Goal: Task Accomplishment & Management: Use online tool/utility

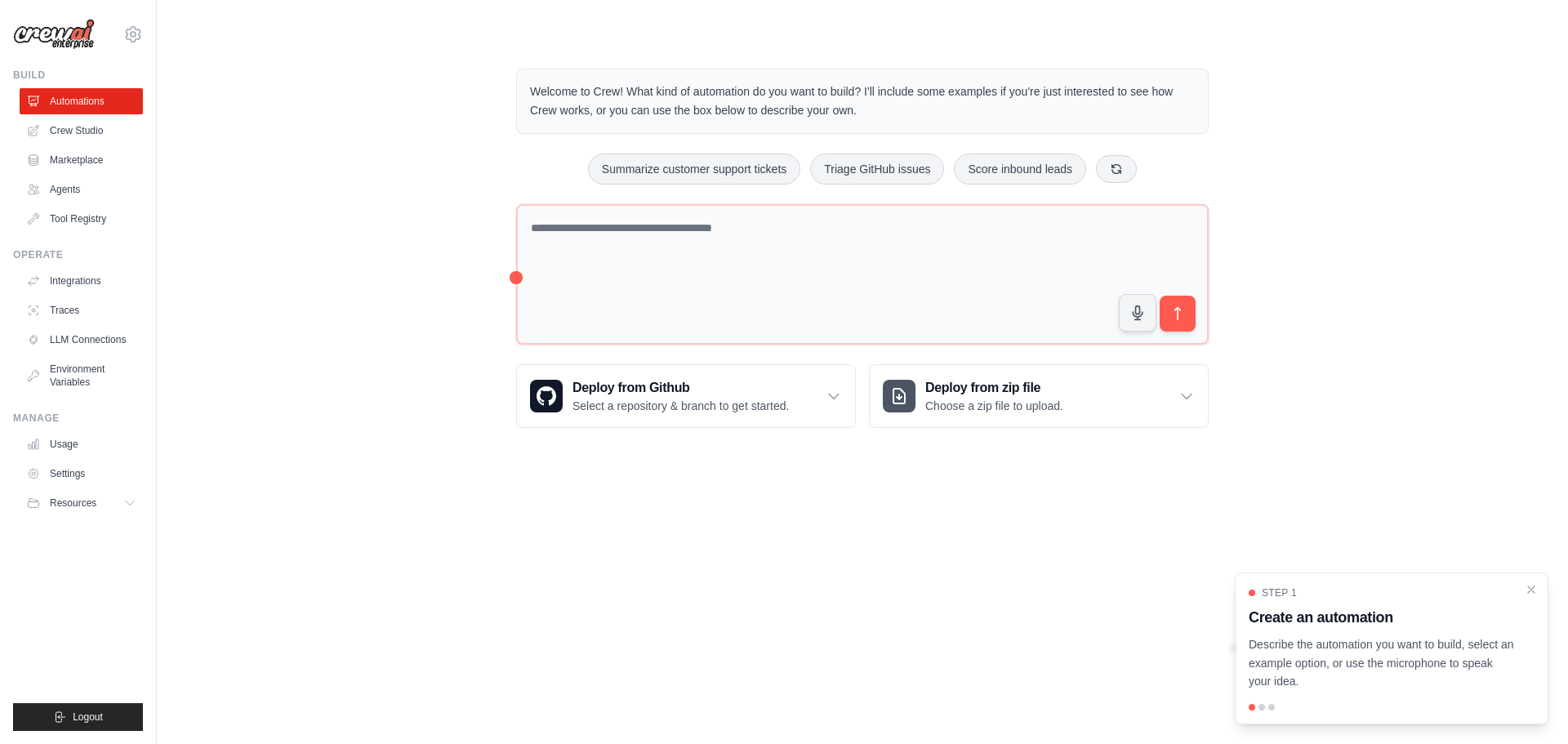
click at [1386, 659] on p "Describe the automation you want to build, select an example option, or use the…" at bounding box center [1381, 664] width 267 height 56
click at [1262, 708] on div at bounding box center [1262, 708] width 7 height 7
click at [1274, 707] on div at bounding box center [1391, 708] width 286 height 7
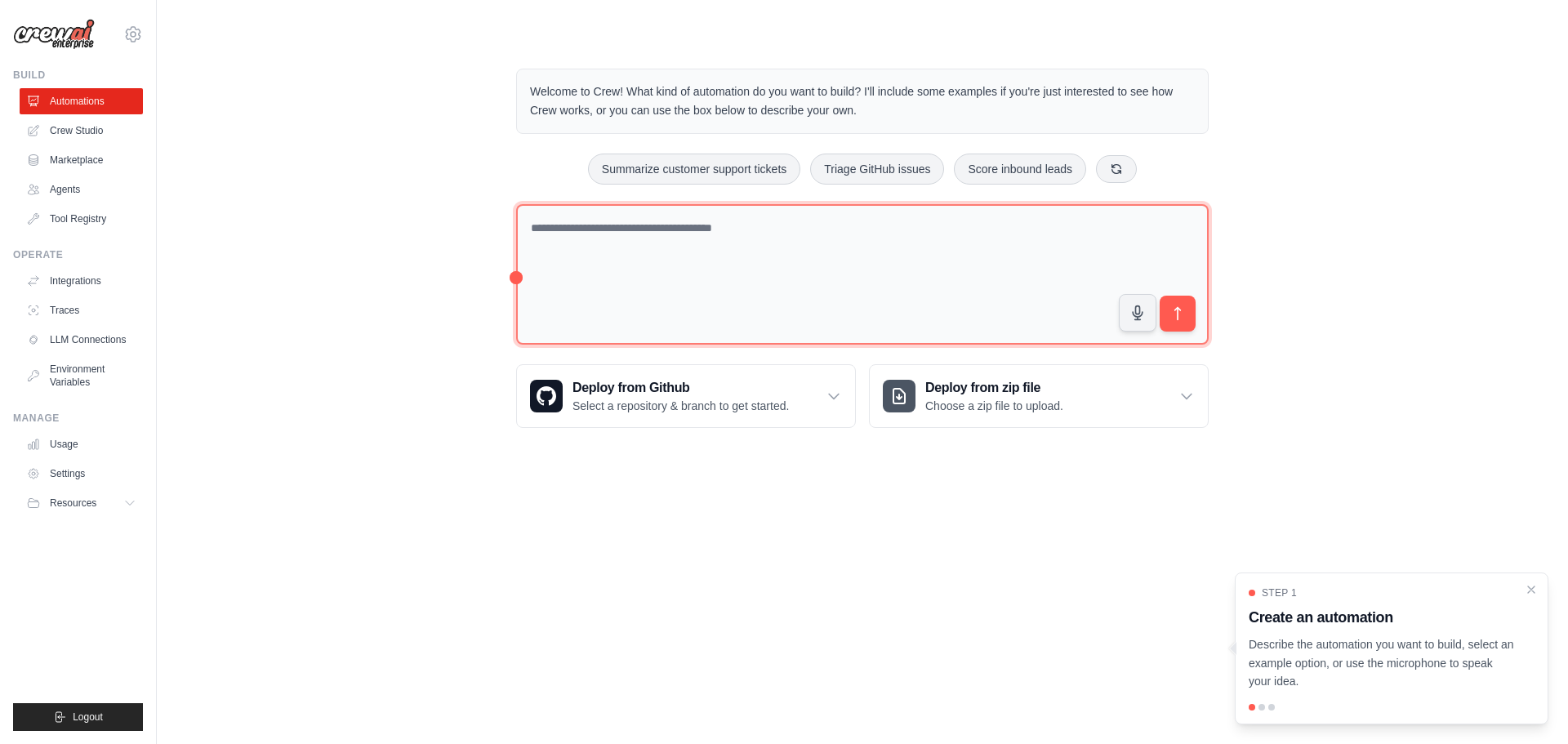
click at [578, 251] on textarea at bounding box center [862, 274] width 692 height 141
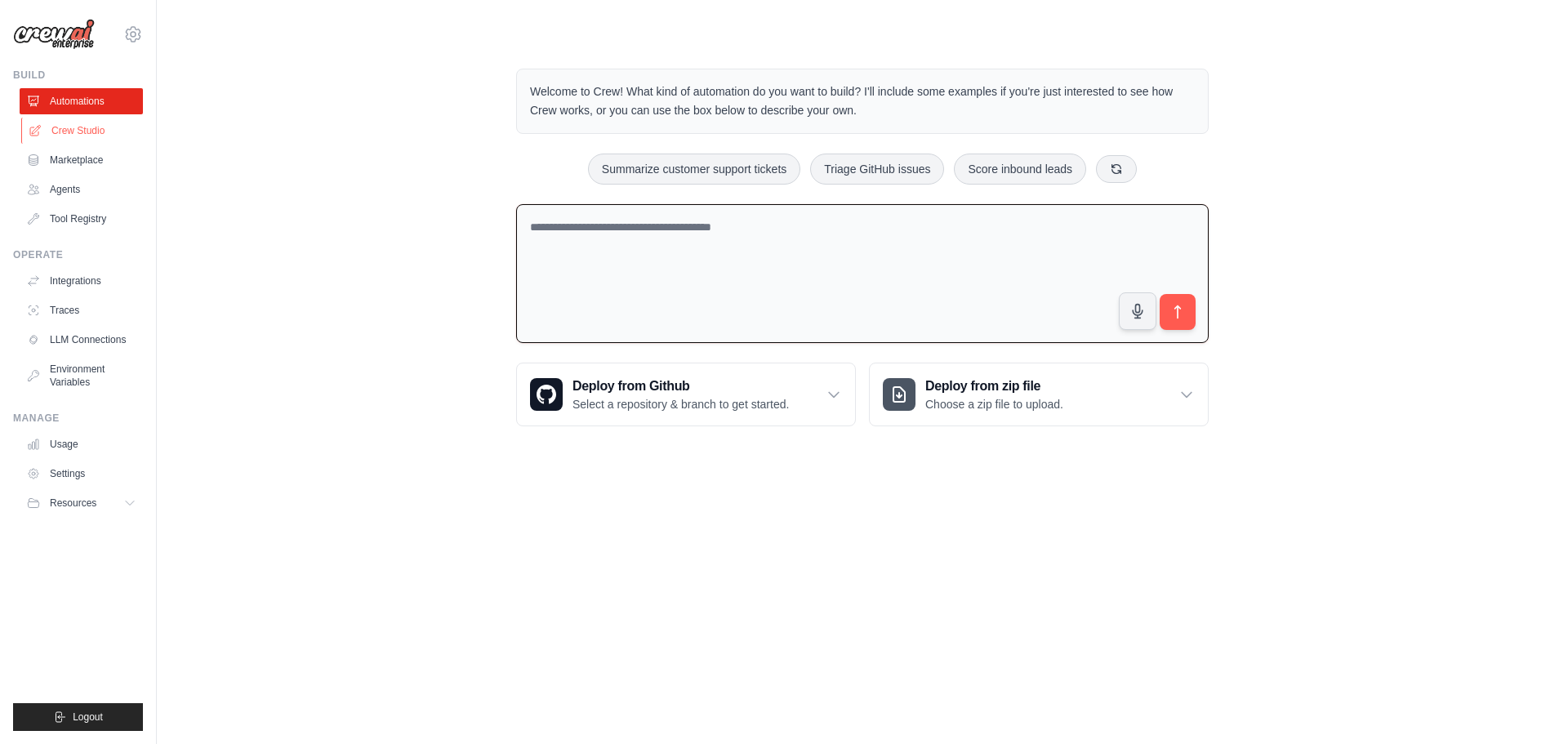
click at [69, 134] on link "Crew Studio" at bounding box center [83, 130] width 124 height 26
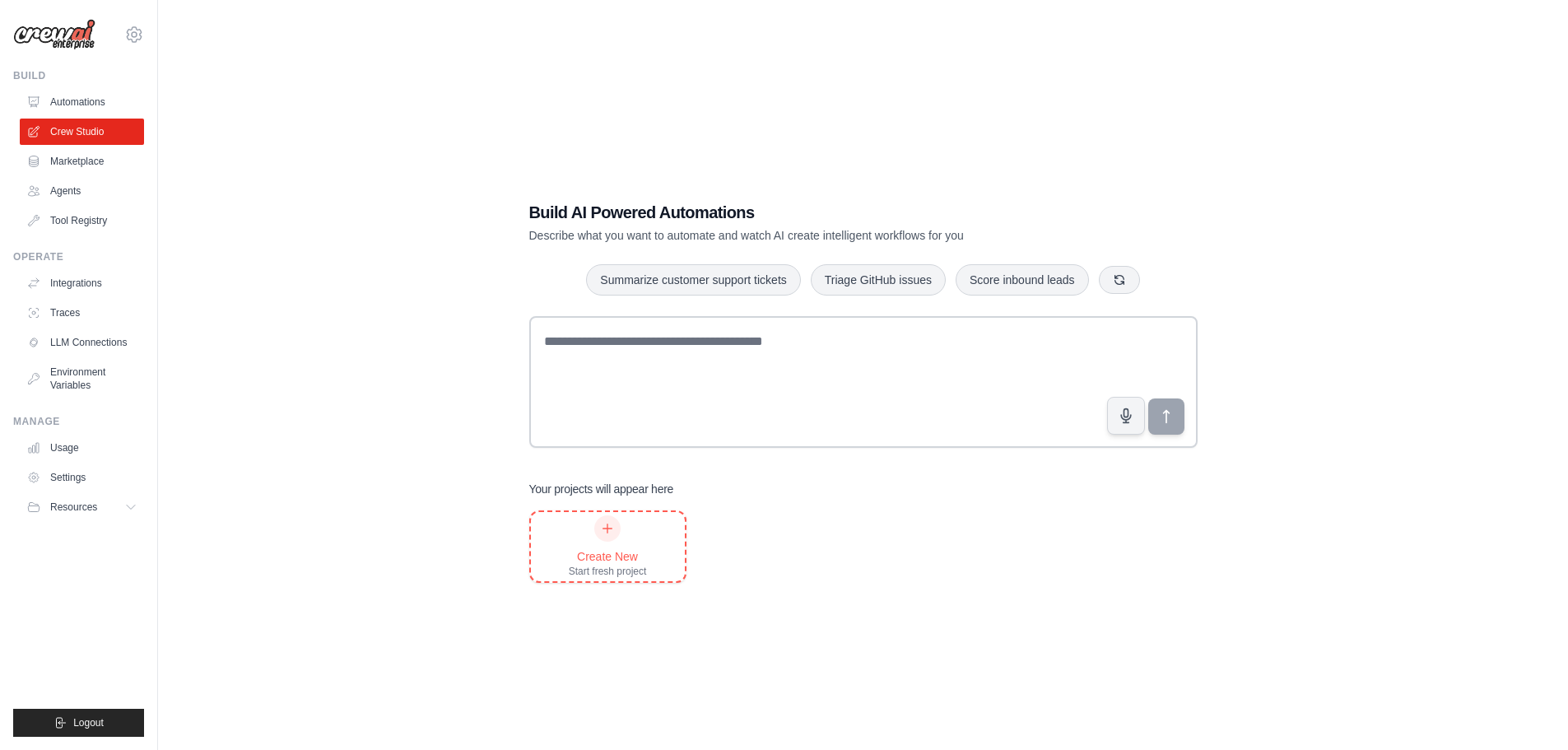
click at [586, 523] on div "Create New Start fresh project" at bounding box center [608, 546] width 78 height 62
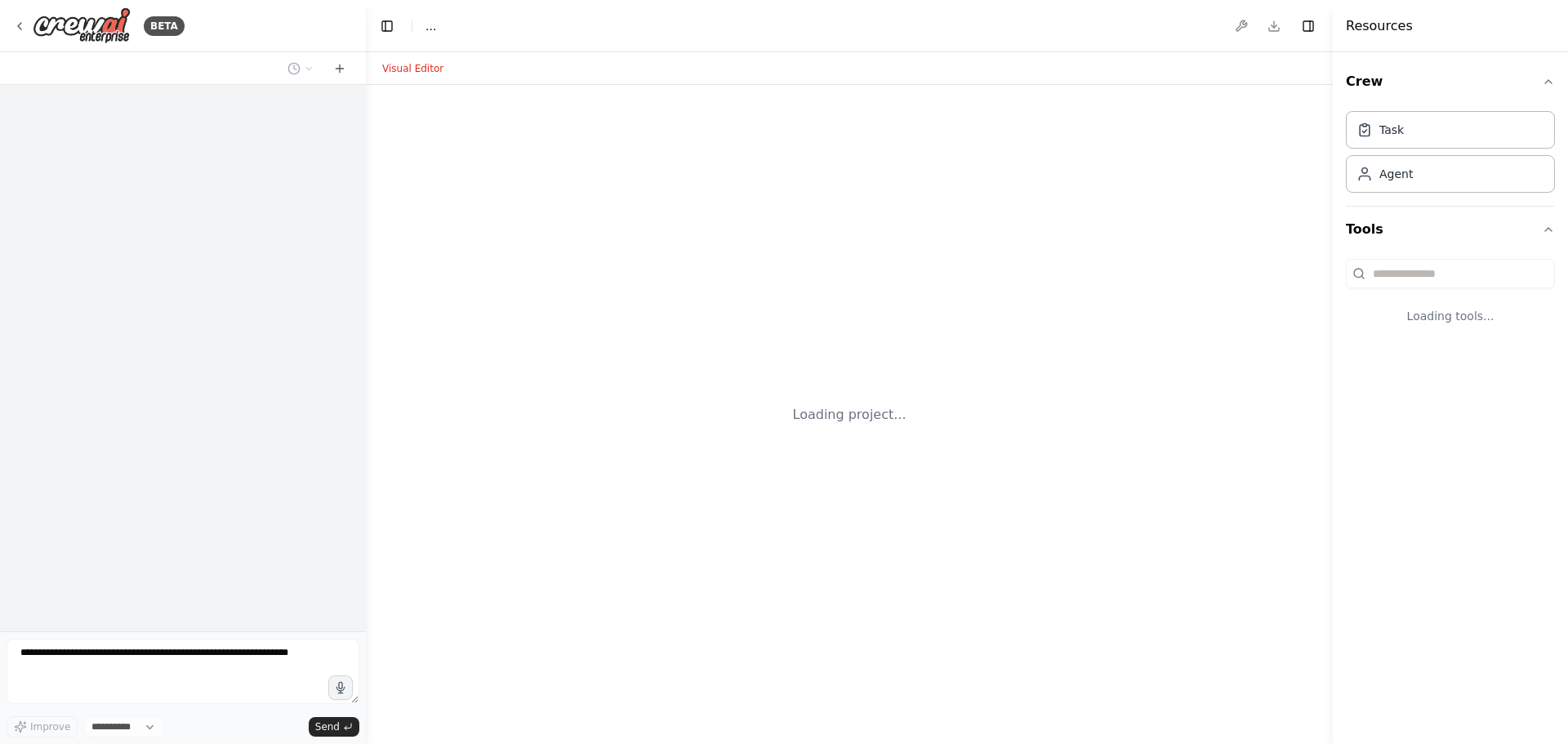
select select "****"
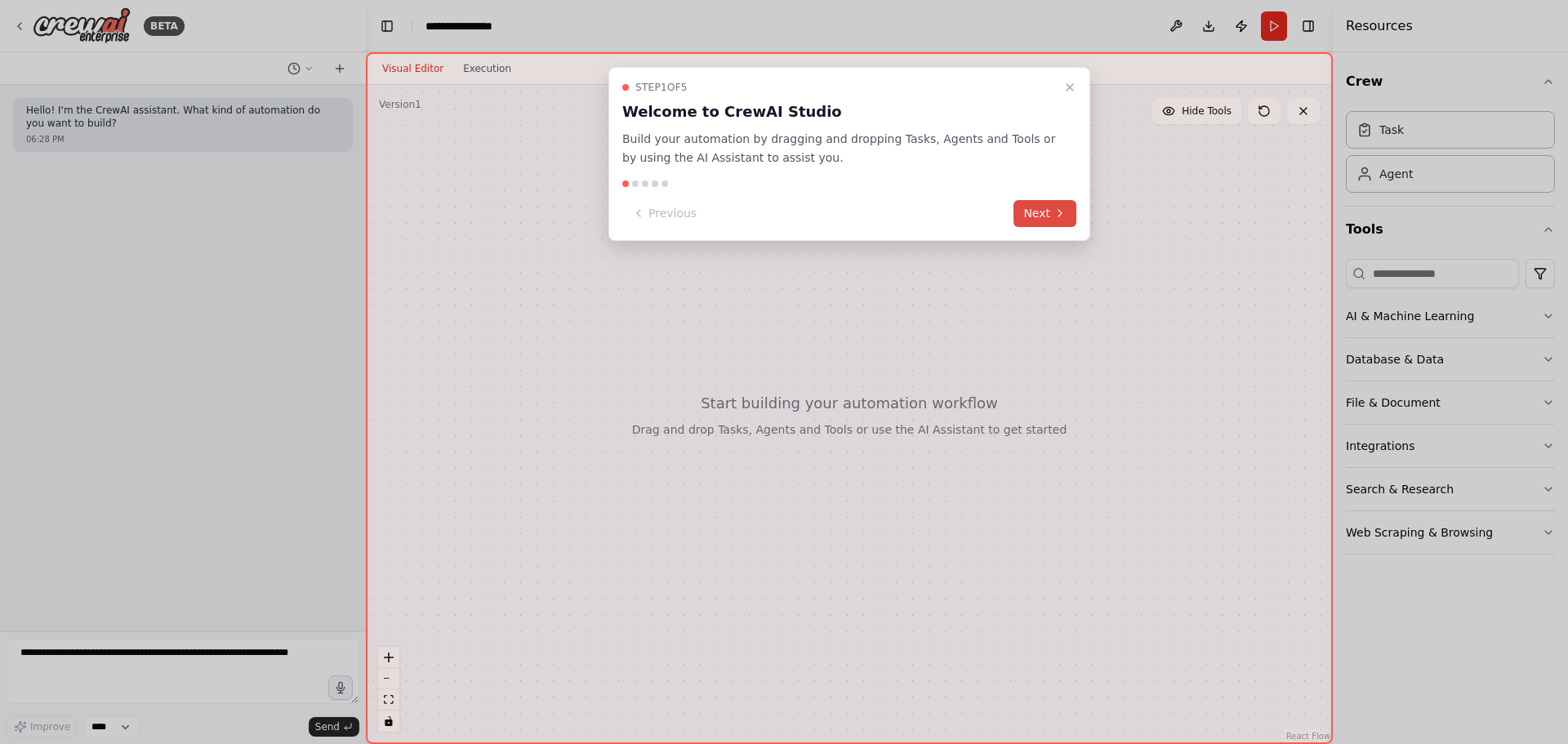
click at [1032, 220] on button "Next" at bounding box center [1044, 213] width 63 height 27
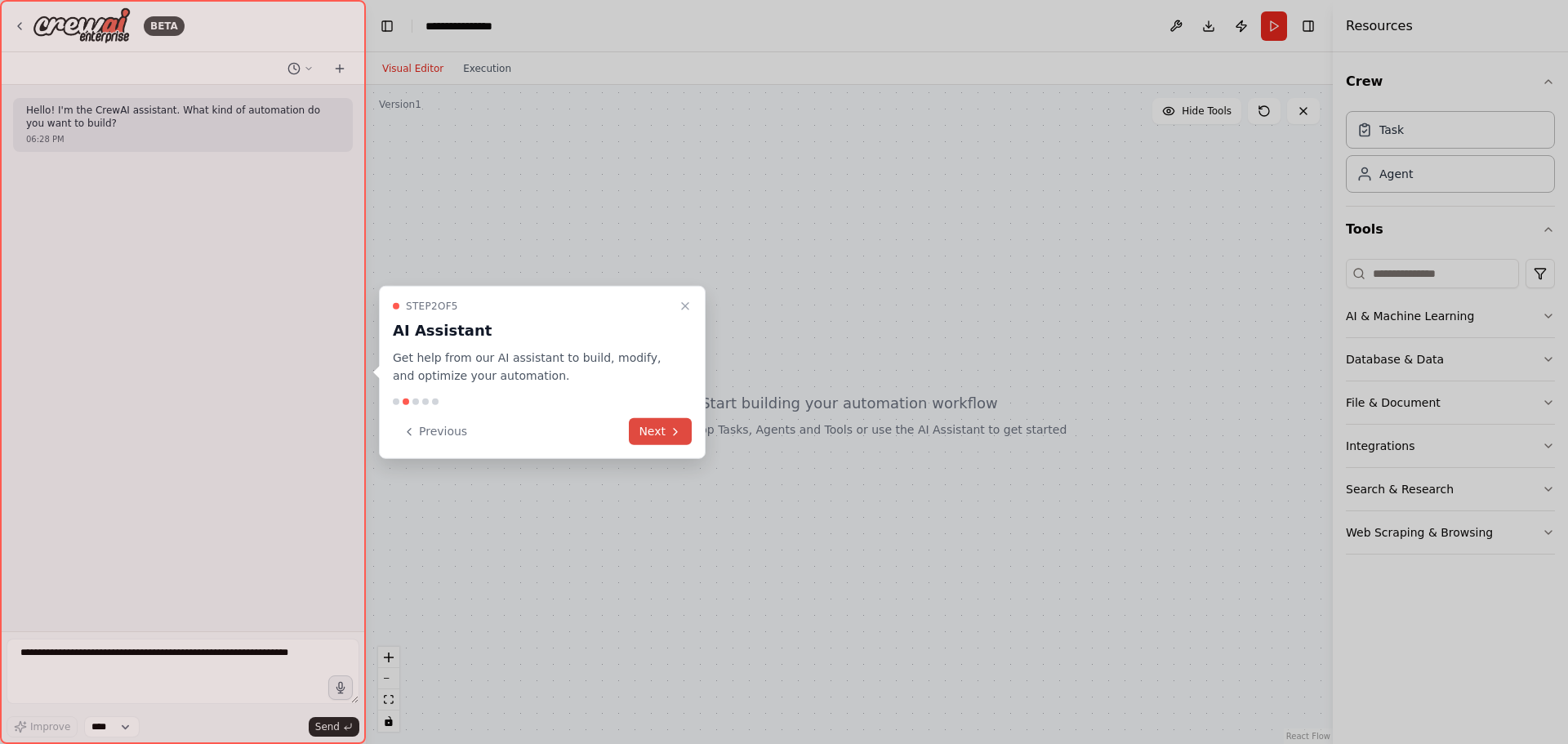
click at [664, 427] on button "Next" at bounding box center [660, 432] width 63 height 27
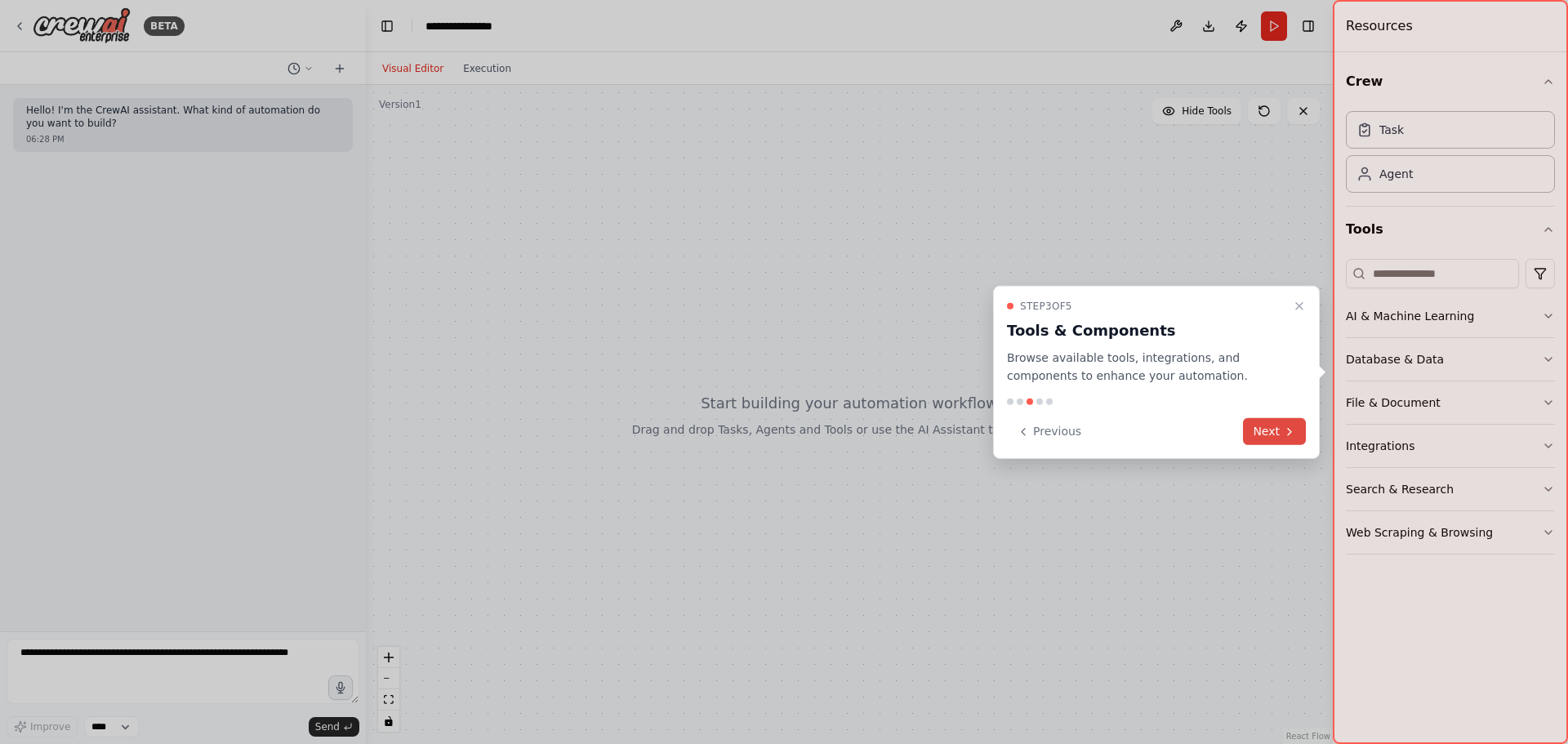
click at [1289, 431] on icon at bounding box center [1289, 431] width 13 height 13
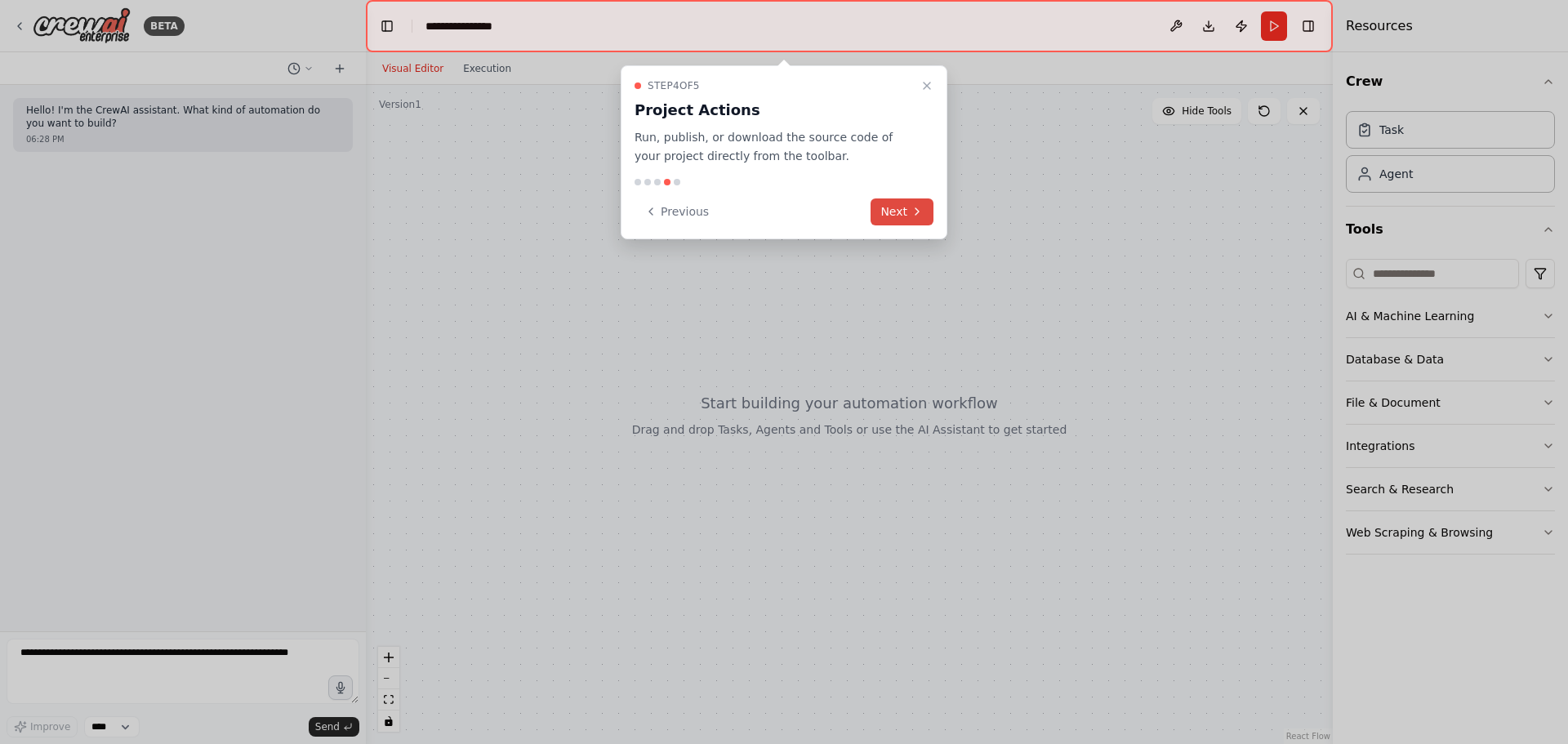
click at [909, 212] on button "Next" at bounding box center [902, 212] width 63 height 27
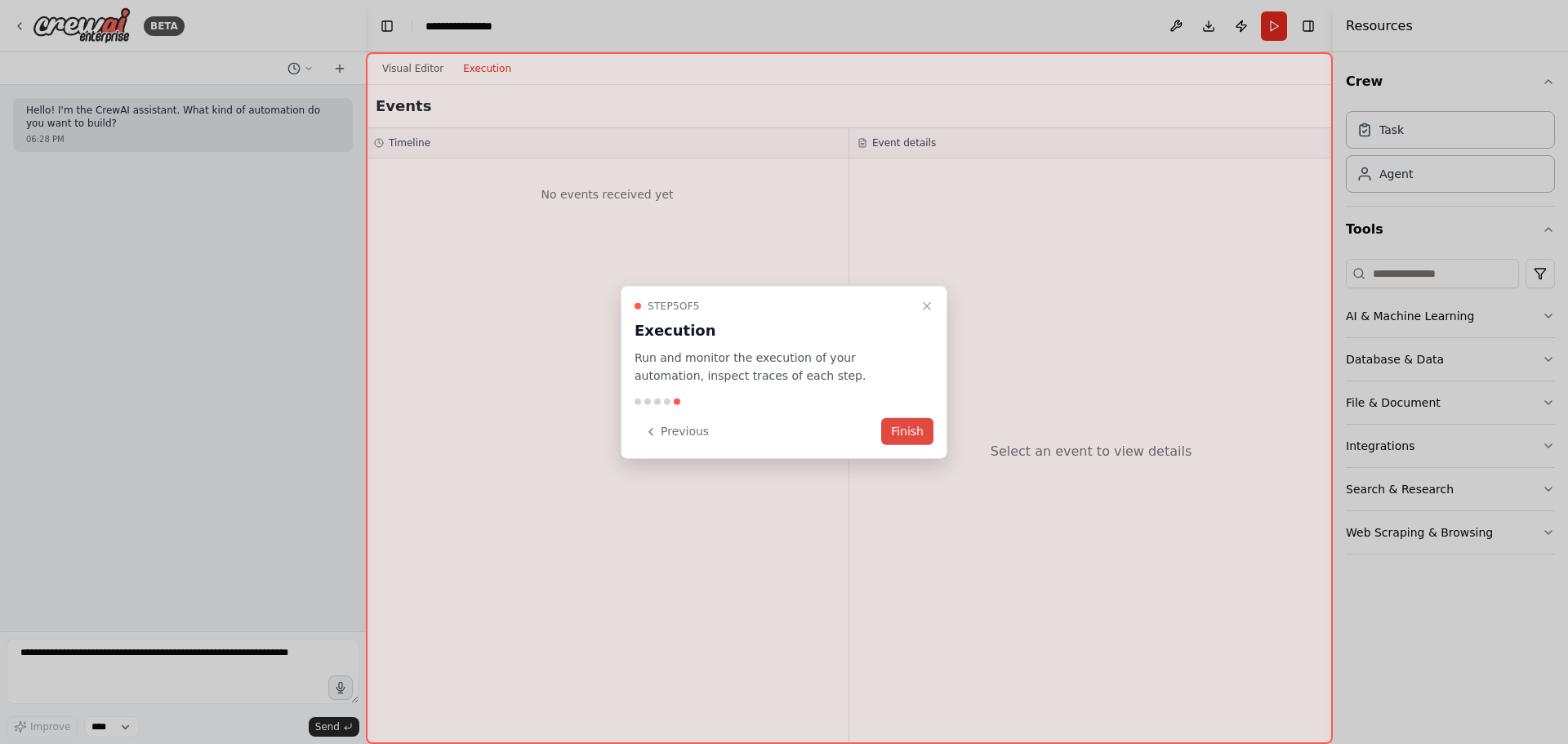
click at [908, 436] on button "Finish" at bounding box center [907, 432] width 52 height 27
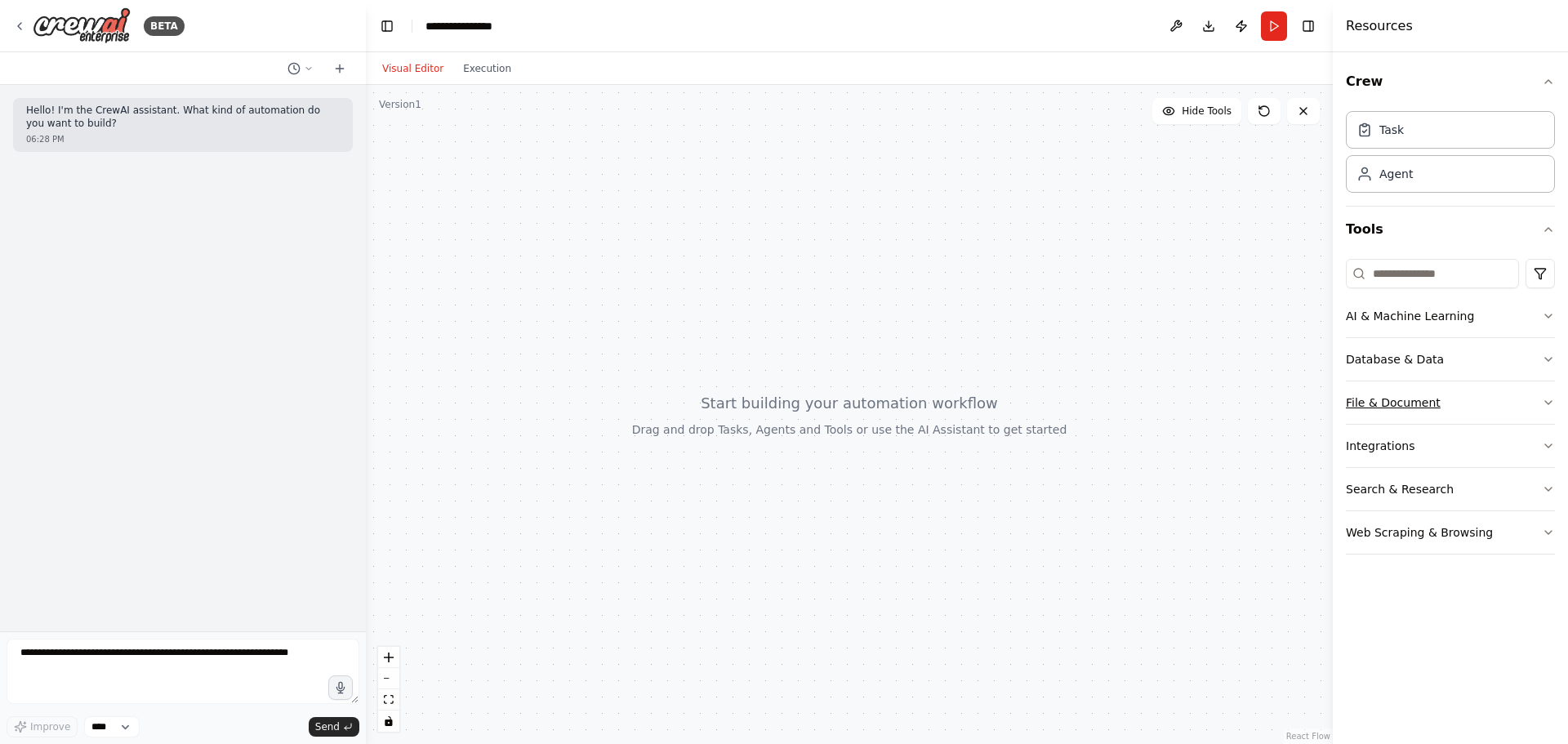
click at [1395, 405] on button "File & Document" at bounding box center [1450, 403] width 209 height 42
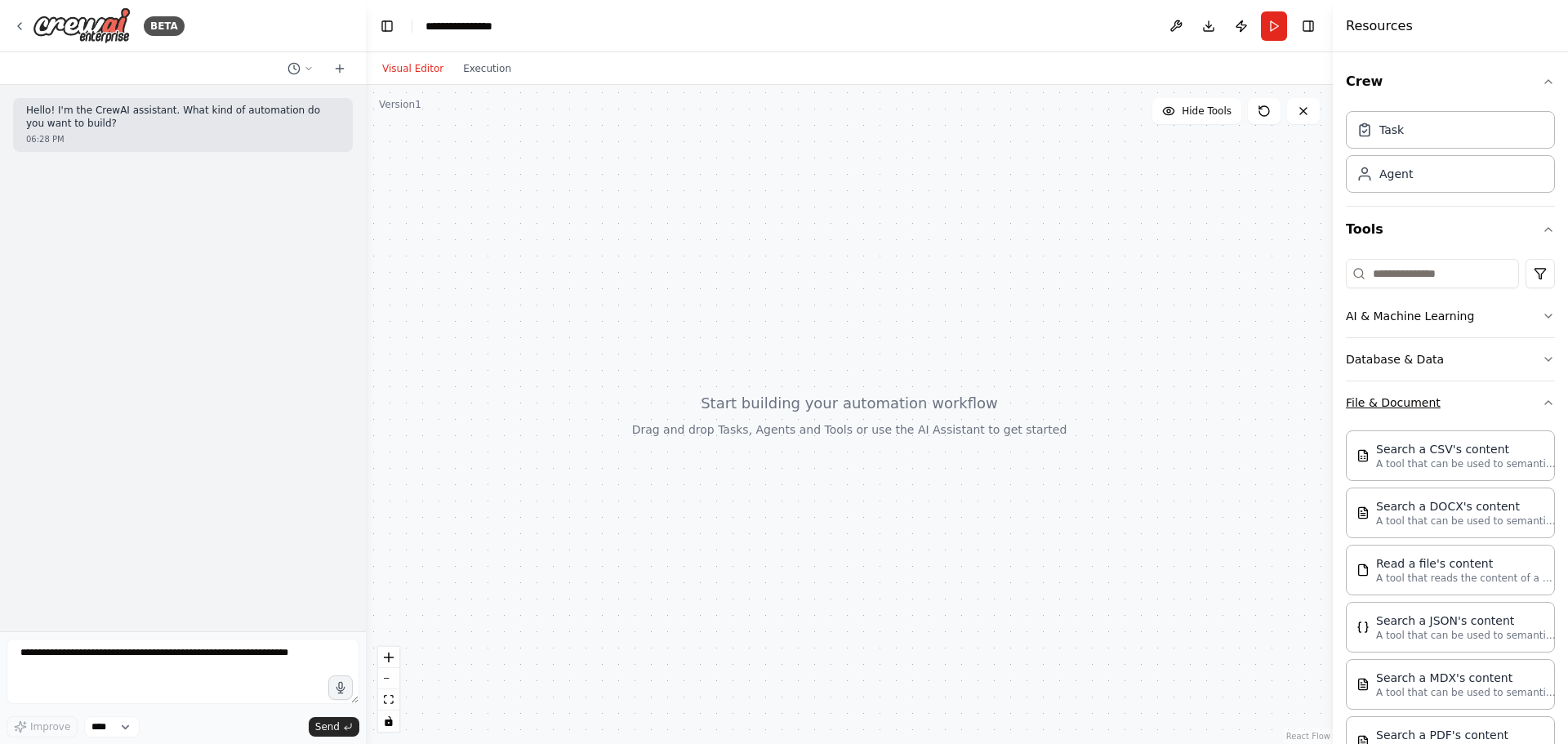
click at [1416, 413] on button "File & Document" at bounding box center [1450, 403] width 209 height 42
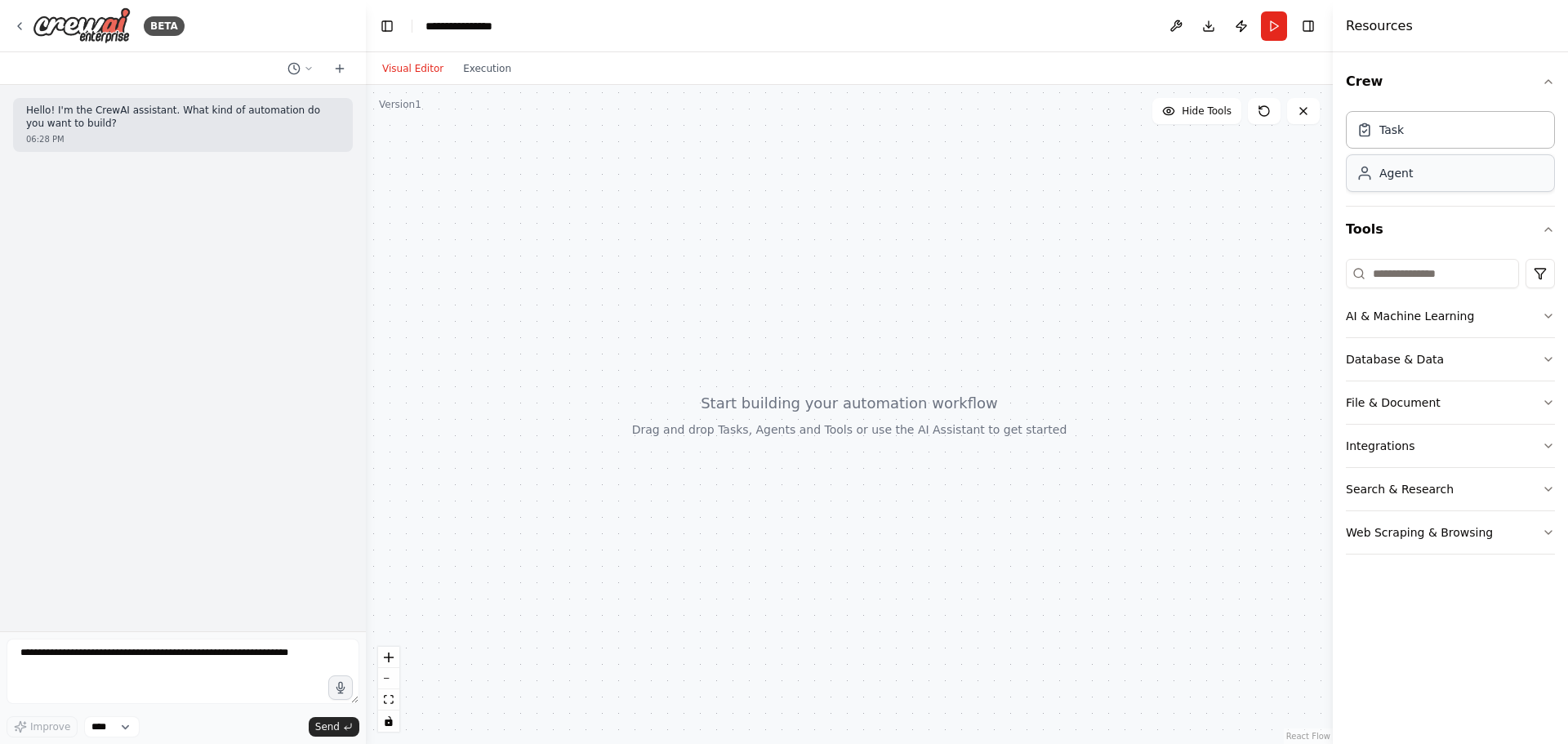
click at [1410, 177] on div "Agent" at bounding box center [1396, 173] width 34 height 16
click at [1389, 175] on div "Agent" at bounding box center [1396, 173] width 34 height 16
click at [1367, 175] on icon at bounding box center [1364, 177] width 11 height 4
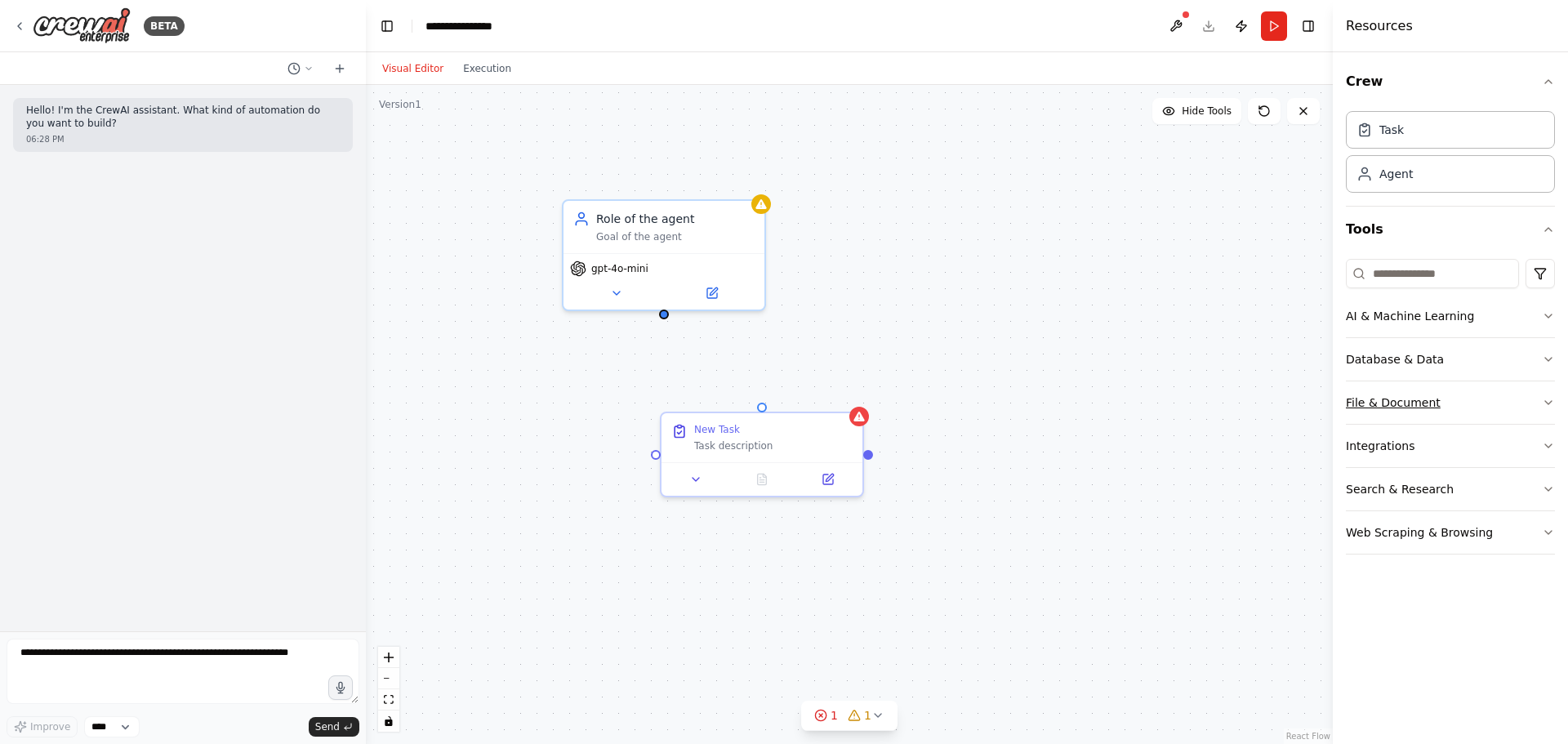
click at [1460, 399] on button "File & Document" at bounding box center [1450, 403] width 209 height 42
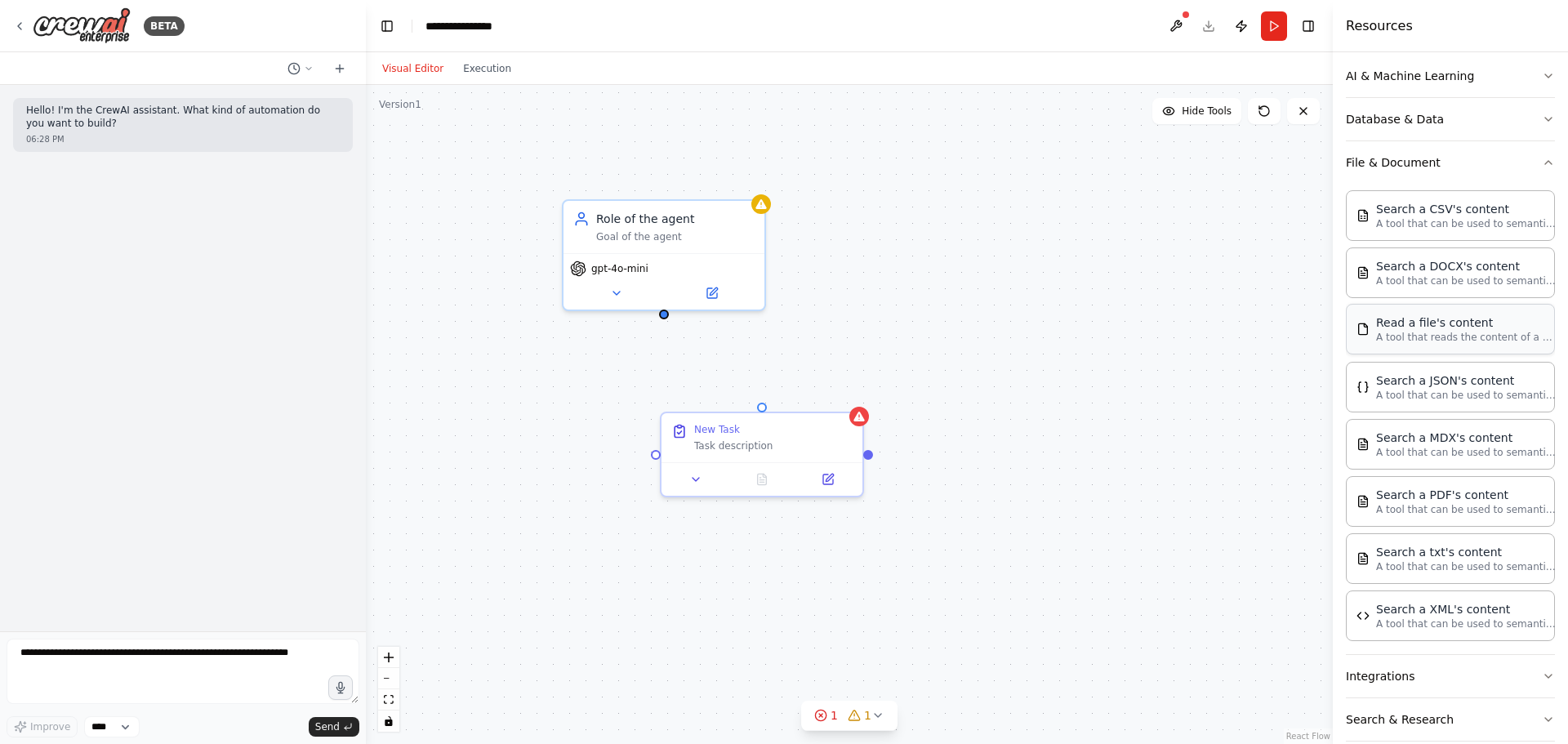
scroll to position [245, 0]
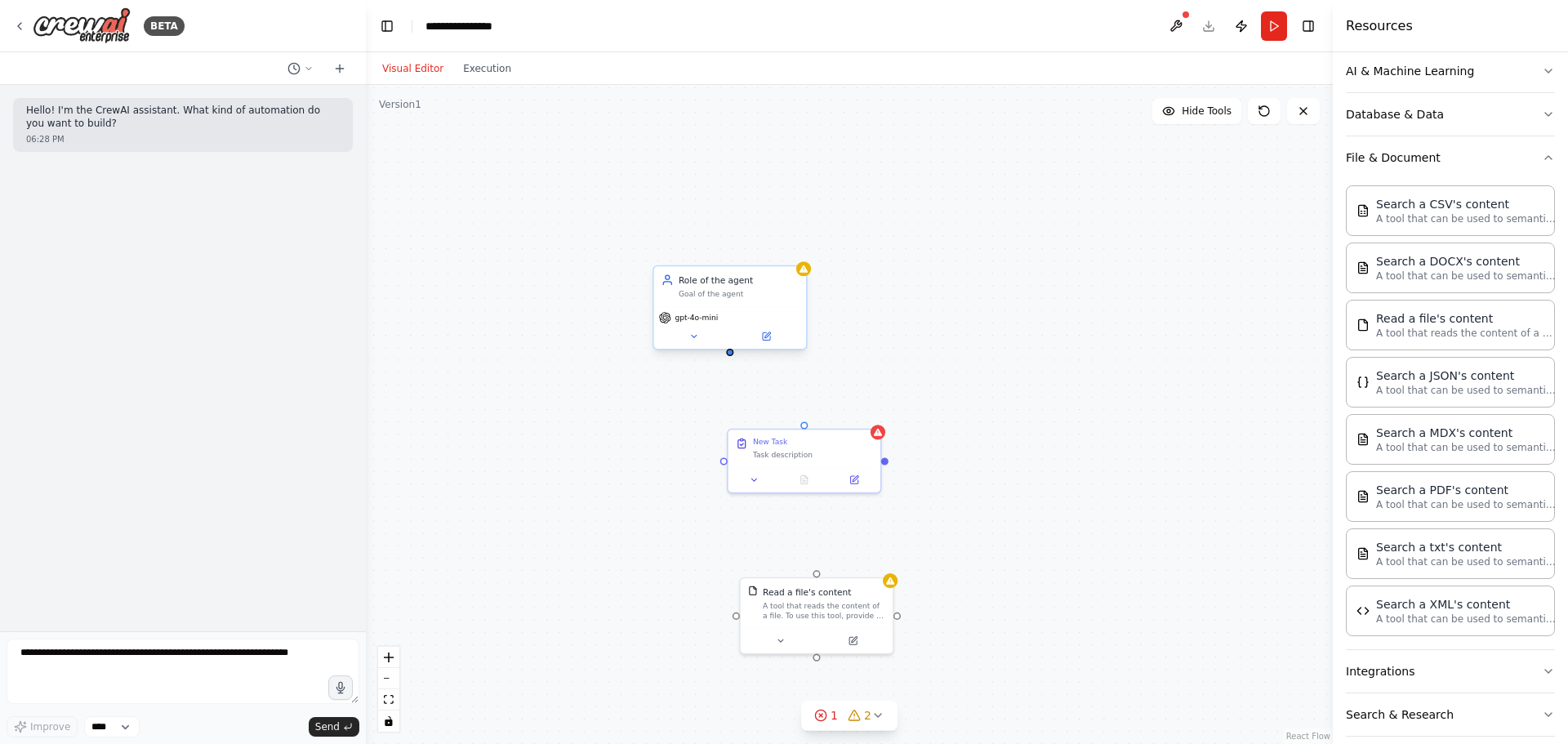
click at [730, 304] on div "Role of the agent Goal of the agent" at bounding box center [729, 286] width 151 height 40
drag, startPoint x: 730, startPoint y: 304, endPoint x: 794, endPoint y: 251, distance: 83.1
click at [794, 251] on icon at bounding box center [793, 249] width 7 height 9
click at [758, 245] on button "Confirm" at bounding box center [746, 250] width 58 height 19
click at [852, 446] on div "New Task Task description" at bounding box center [813, 445] width 120 height 22
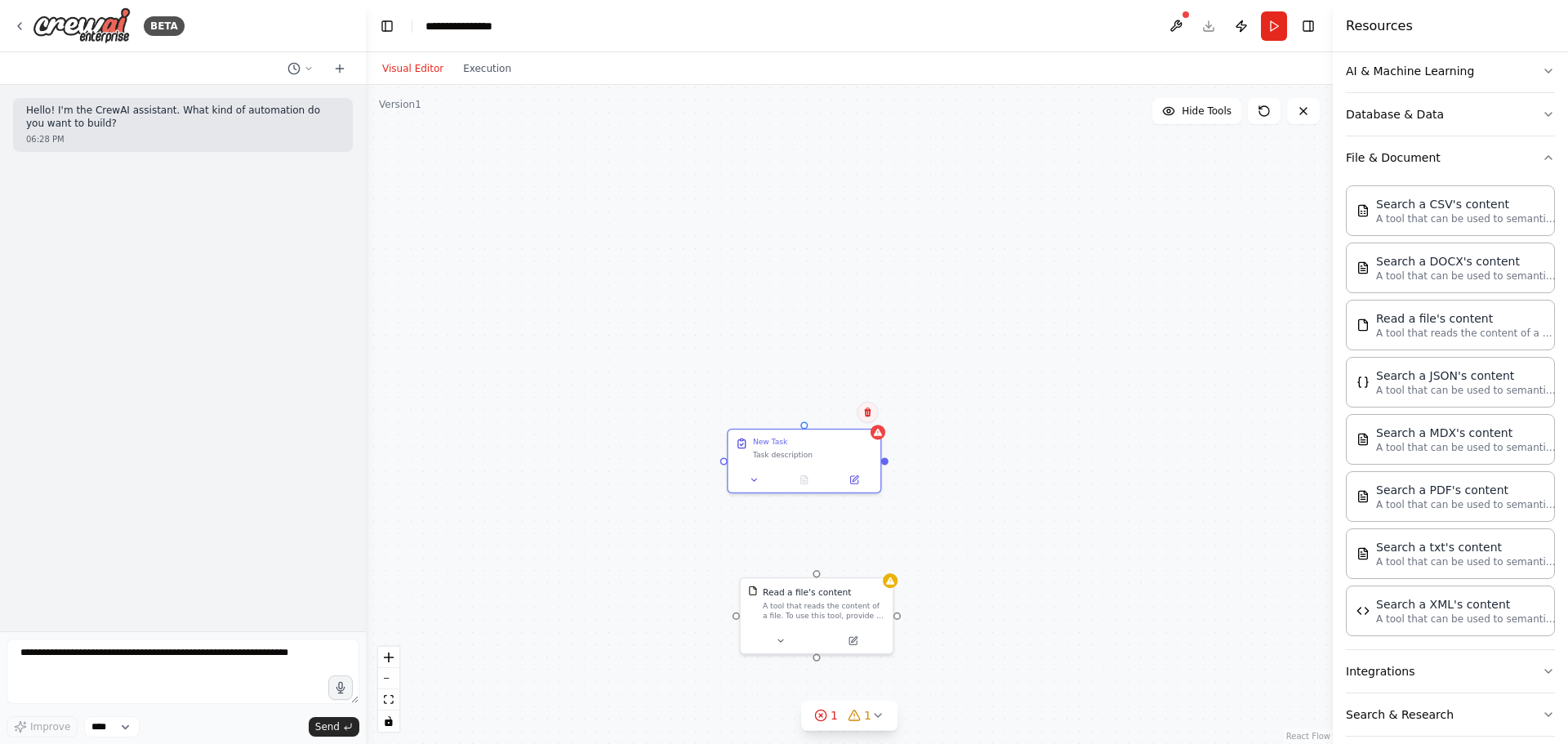
click at [867, 414] on icon at bounding box center [868, 412] width 10 height 10
click at [867, 410] on icon at bounding box center [867, 411] width 7 height 9
click at [870, 408] on icon at bounding box center [868, 412] width 10 height 10
click at [835, 411] on button "Confirm" at bounding box center [821, 412] width 58 height 19
click at [850, 607] on div "A tool that reads the content of a file. To use this tool, provide a 'file_path…" at bounding box center [823, 607] width 123 height 19
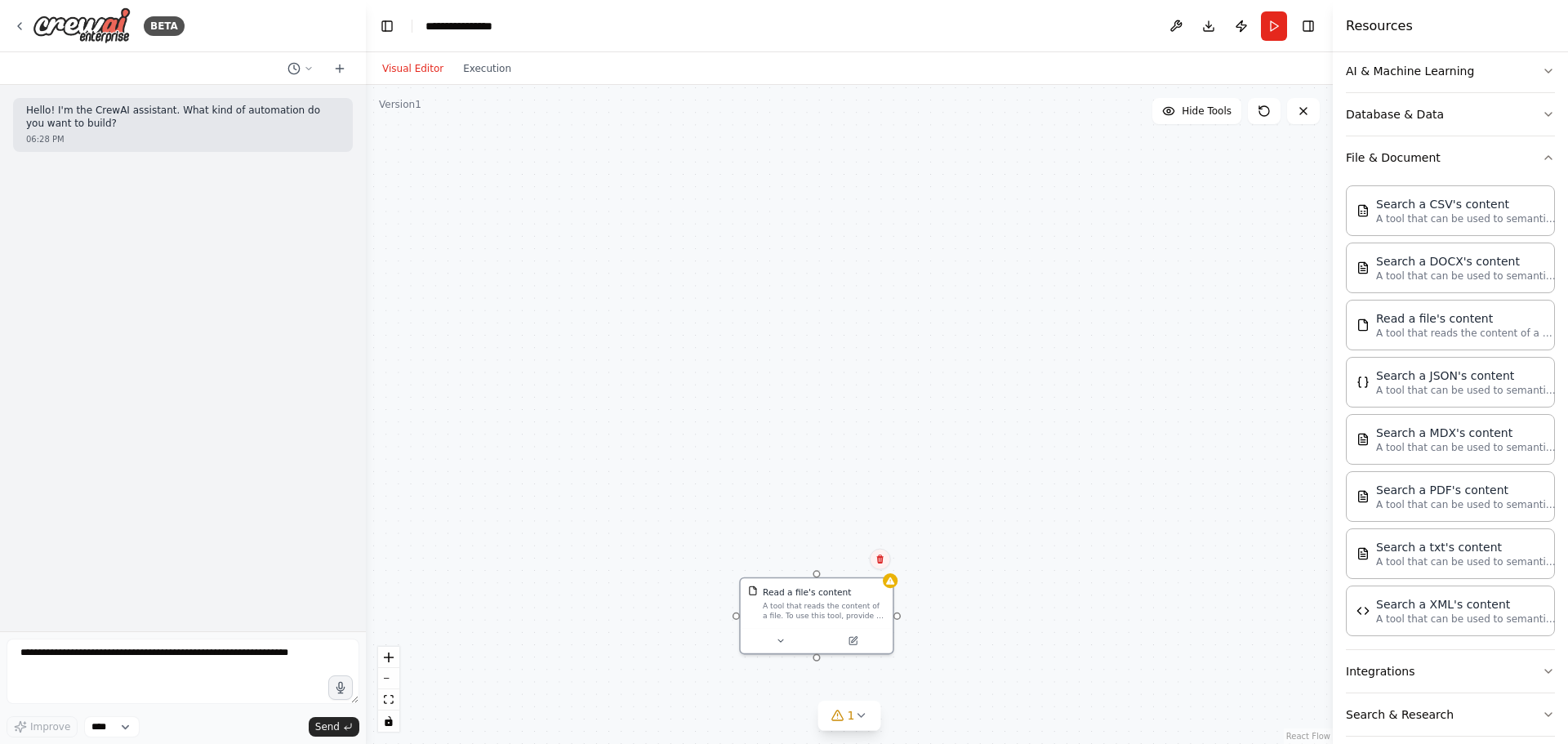
click at [880, 558] on icon at bounding box center [879, 559] width 7 height 9
click at [845, 564] on button "Confirm" at bounding box center [833, 559] width 58 height 19
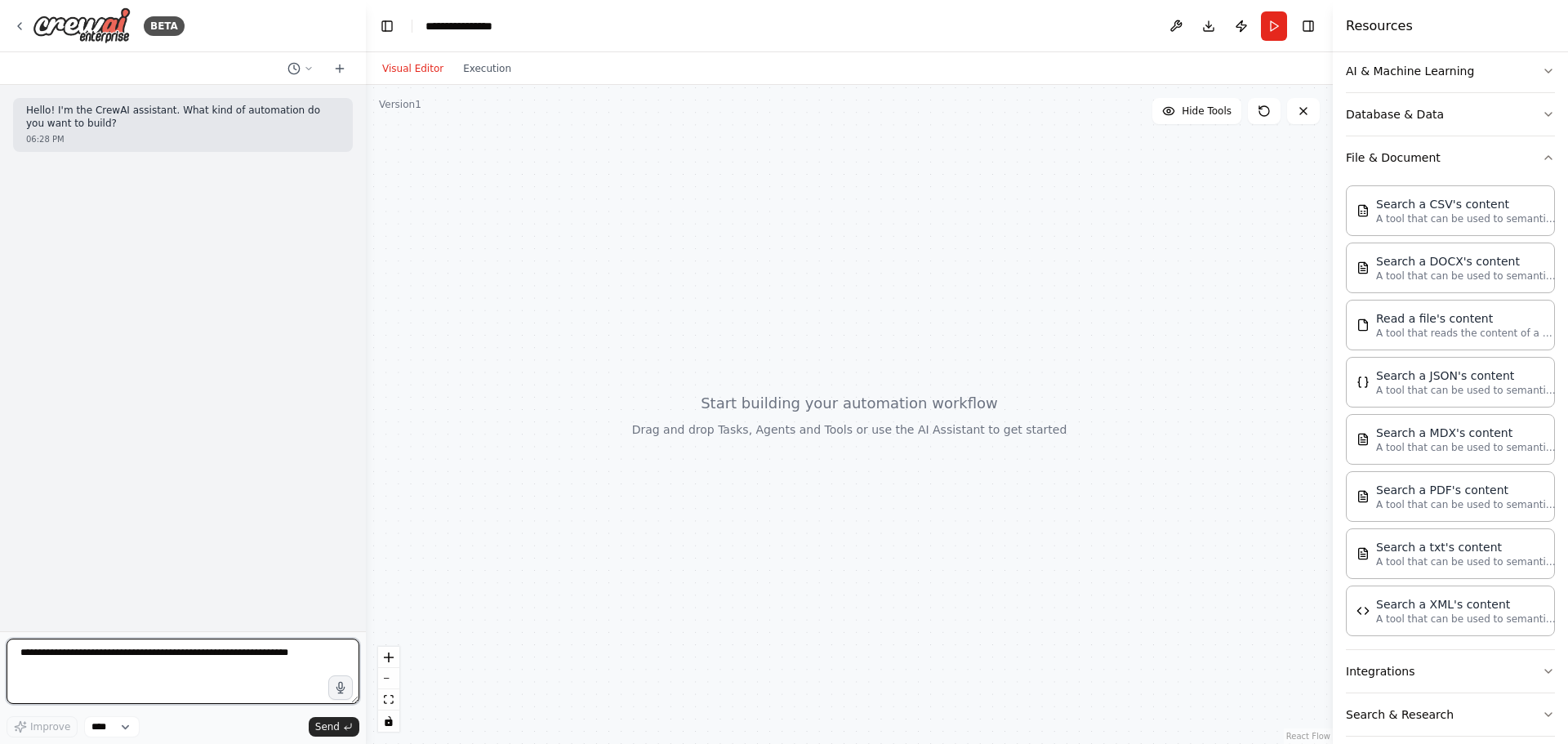
click at [176, 658] on textarea at bounding box center [183, 671] width 353 height 65
click at [1466, 113] on button "Database & Data" at bounding box center [1450, 114] width 209 height 42
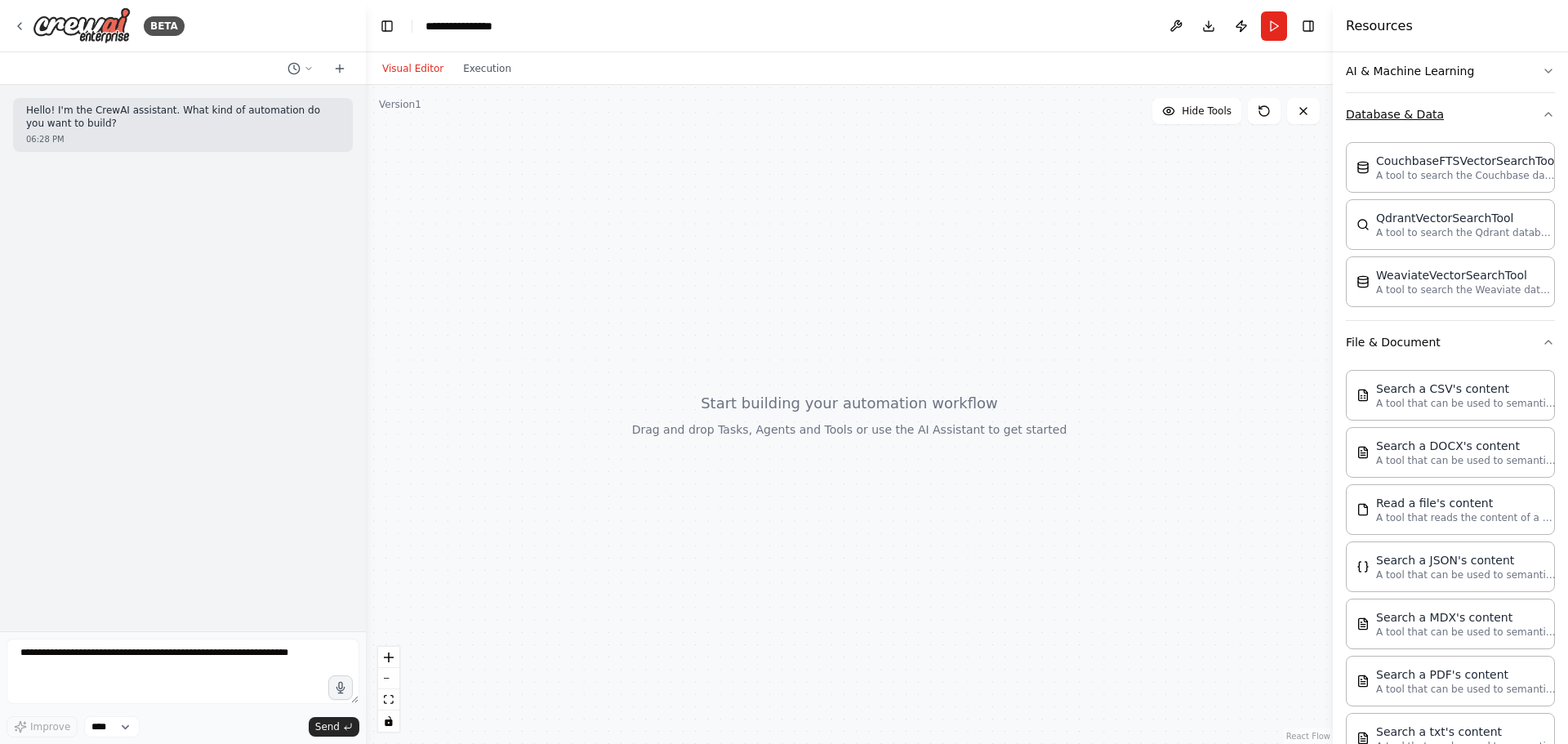
click at [1527, 114] on button "Database & Data" at bounding box center [1450, 114] width 209 height 42
